Goal: Task Accomplishment & Management: Manage account settings

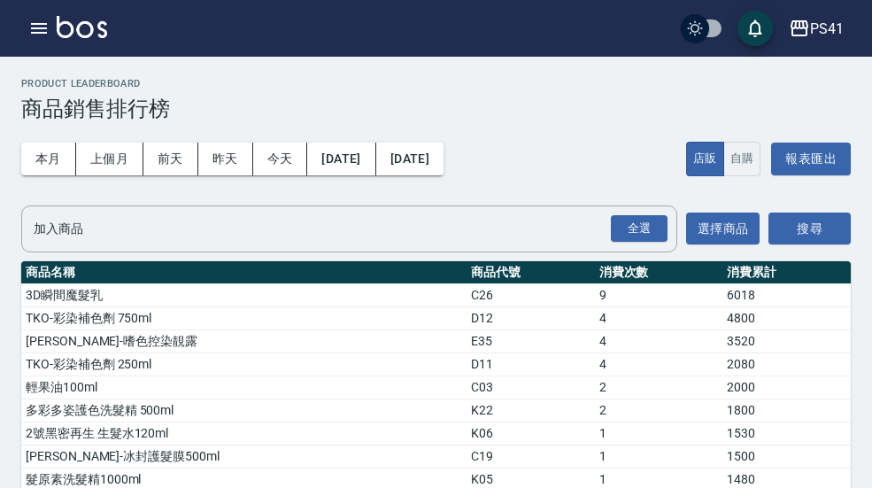
scroll to position [71, 0]
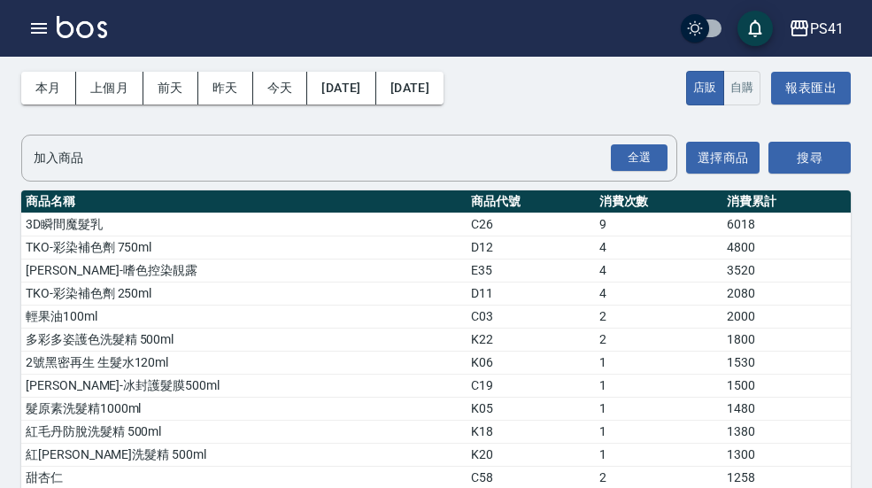
click at [850, 27] on button "PS41" at bounding box center [816, 29] width 69 height 36
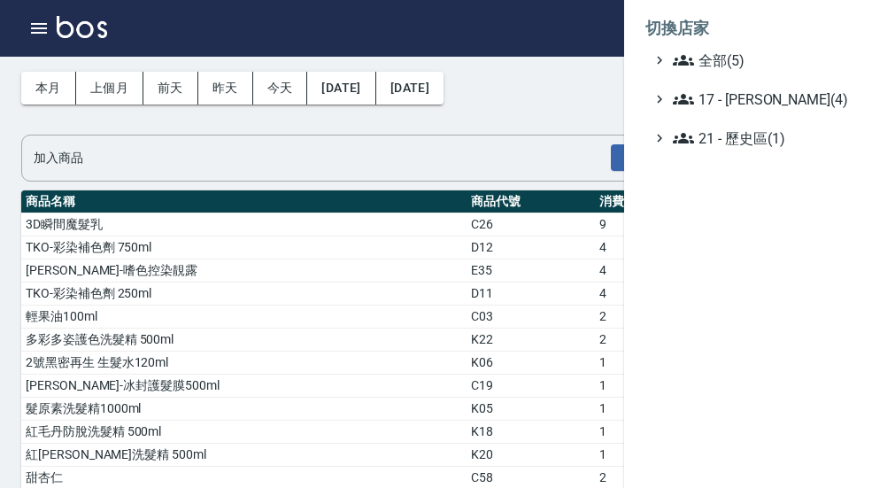
click at [778, 58] on span "全部(5)" at bounding box center [758, 60] width 171 height 21
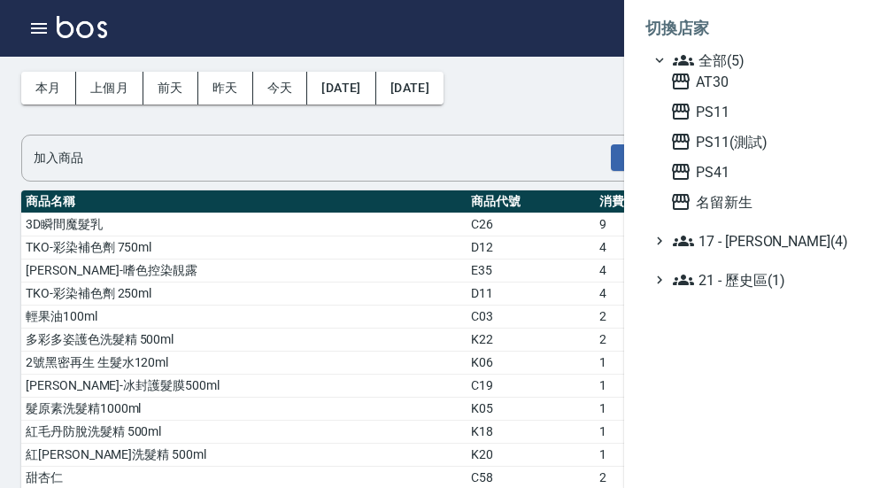
click at [765, 111] on span "PS11" at bounding box center [756, 111] width 173 height 21
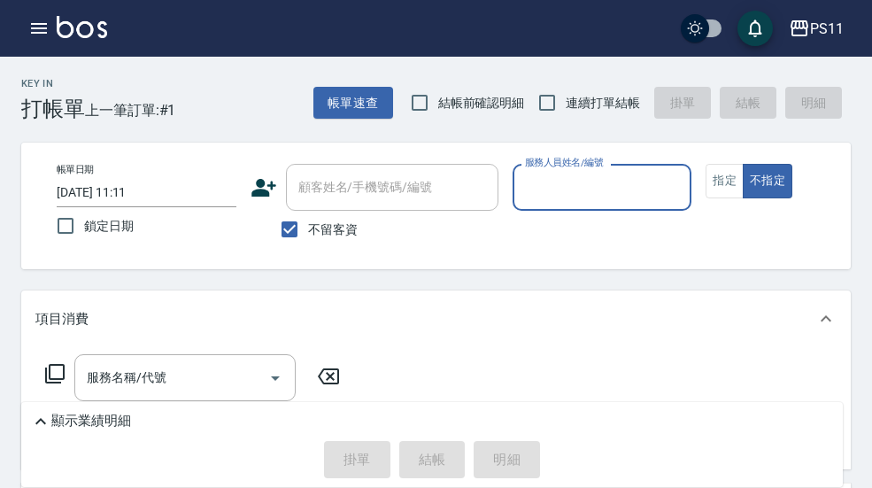
click at [50, 27] on button "button" at bounding box center [38, 28] width 35 height 35
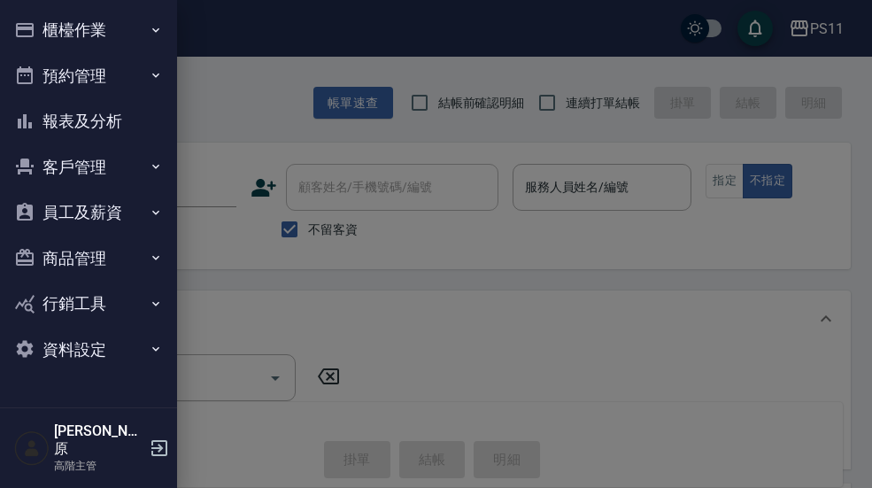
click at [161, 35] on icon "button" at bounding box center [156, 30] width 14 height 14
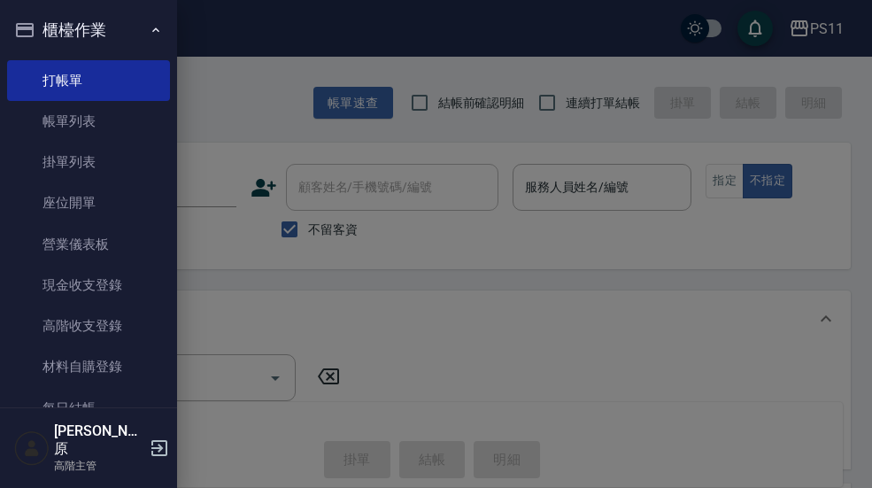
click at [125, 289] on link "現金收支登錄" at bounding box center [88, 285] width 163 height 41
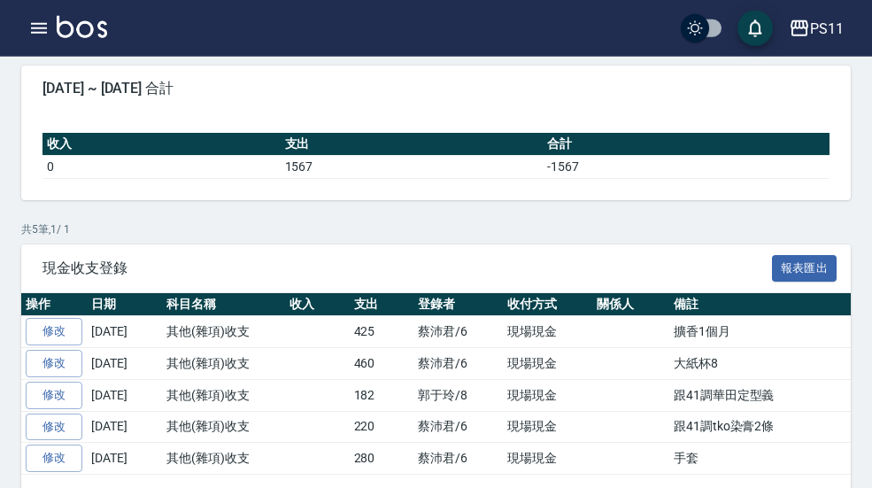
click at [58, 33] on img at bounding box center [82, 27] width 50 height 22
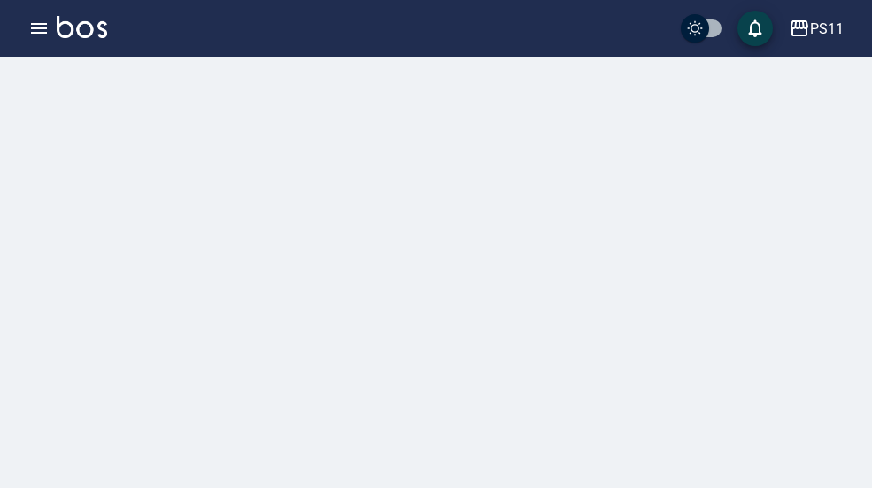
scroll to position [50, 0]
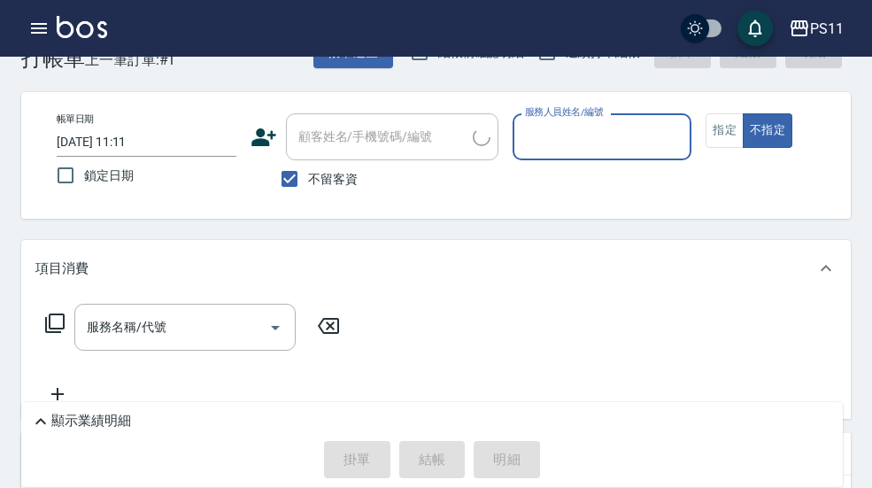
click at [50, 27] on button "button" at bounding box center [38, 28] width 35 height 35
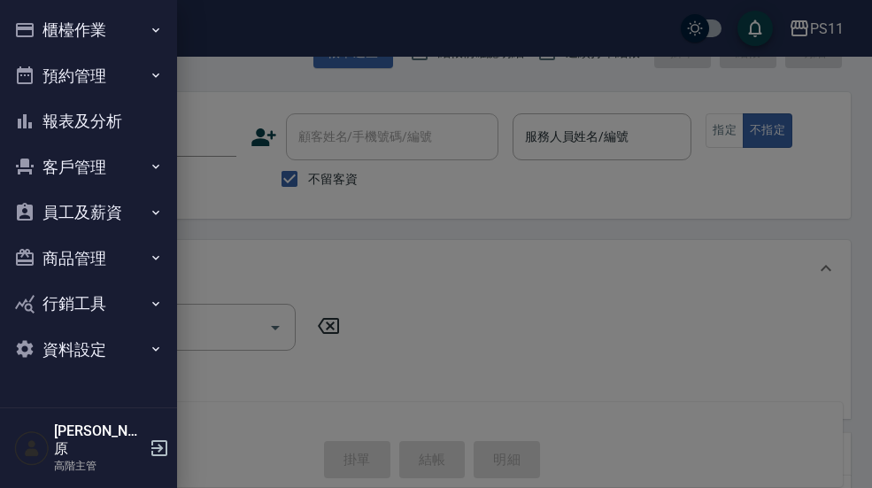
click at [153, 30] on icon "button" at bounding box center [156, 30] width 14 height 14
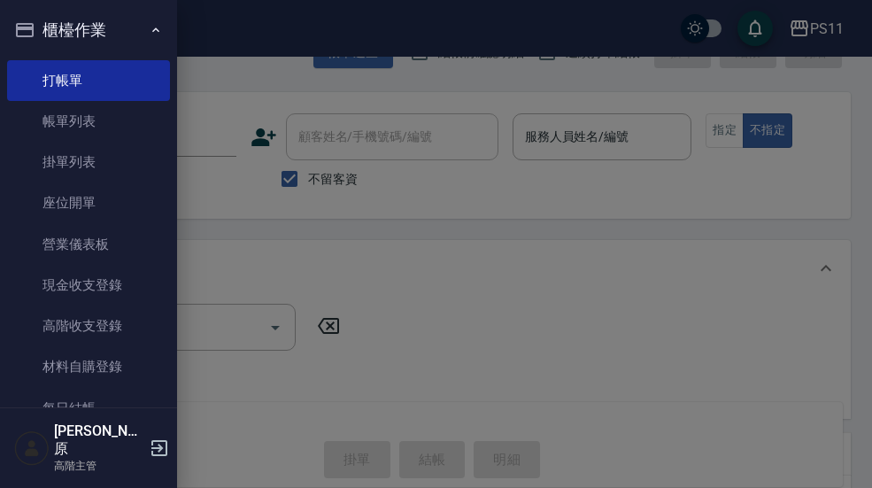
click at [132, 283] on link "現金收支登錄" at bounding box center [88, 285] width 163 height 41
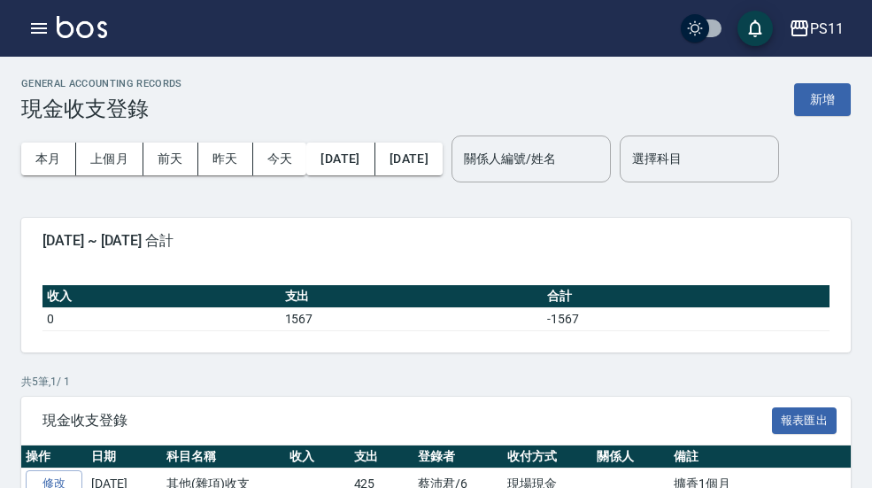
click at [118, 171] on button "上個月" at bounding box center [109, 159] width 67 height 33
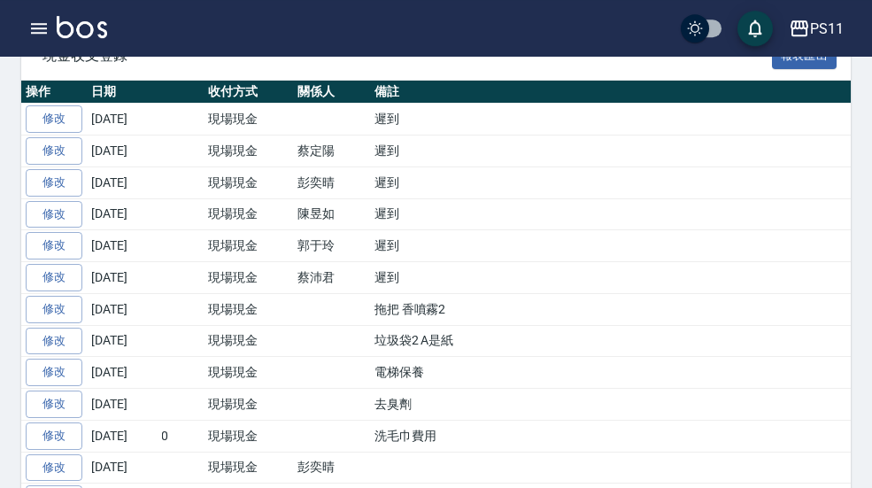
scroll to position [365, 0]
